Goal: Task Accomplishment & Management: Manage account settings

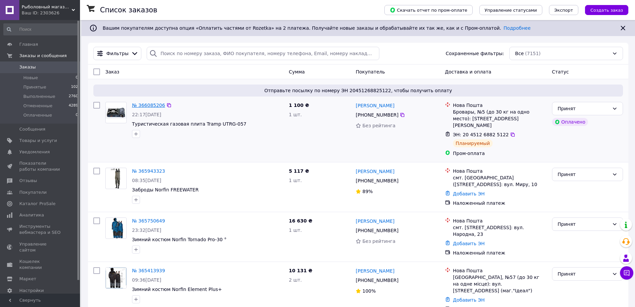
click at [144, 104] on link "№ 366085206" at bounding box center [148, 104] width 33 height 5
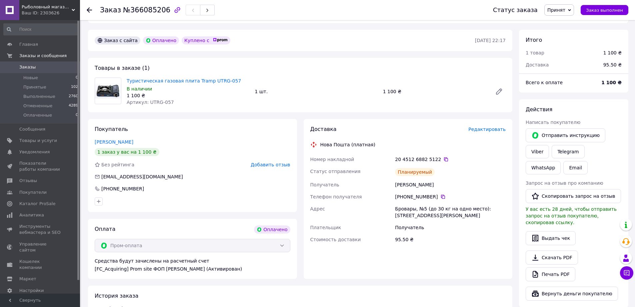
scroll to position [167, 0]
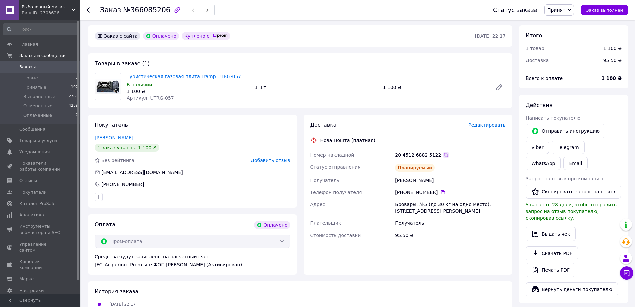
drag, startPoint x: 441, startPoint y: 154, endPoint x: 429, endPoint y: 182, distance: 30.2
click at [444, 155] on icon at bounding box center [446, 154] width 5 height 5
drag, startPoint x: 217, startPoint y: 79, endPoint x: 127, endPoint y: 79, distance: 89.4
click at [127, 79] on span "Туристическая газовая плита Tramp UTRG-057" at bounding box center [188, 76] width 123 height 7
copy link "Туристическая газовая плита Tramp UTRG-057"
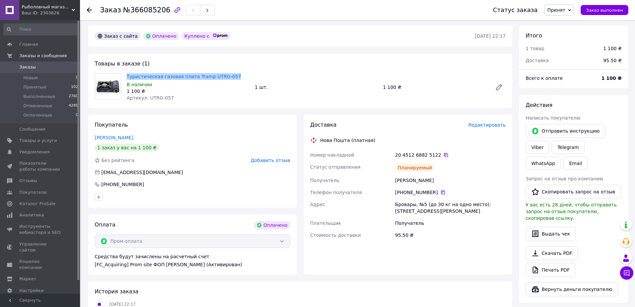
click at [27, 68] on span "Заказы" at bounding box center [27, 67] width 16 height 6
